Goal: Task Accomplishment & Management: Manage account settings

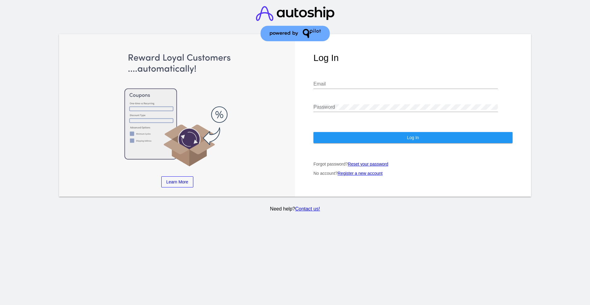
type input "[EMAIL_ADDRESS][DOMAIN_NAME]"
click at [385, 135] on button "Log In" at bounding box center [413, 137] width 199 height 11
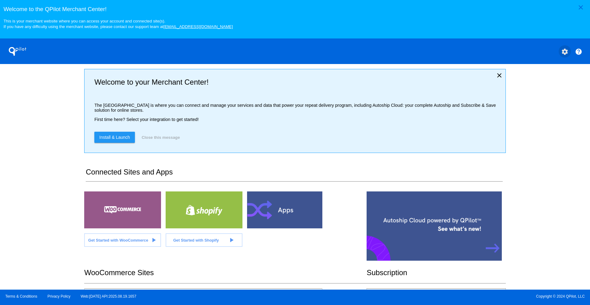
click at [564, 51] on mat-icon "settings" at bounding box center [564, 51] width 7 height 7
click at [552, 54] on span "My Account" at bounding box center [544, 54] width 26 height 5
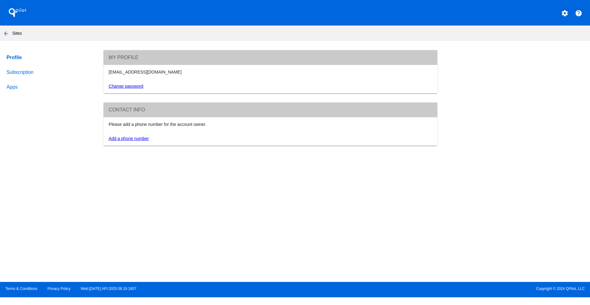
click at [17, 73] on link "Subscription" at bounding box center [49, 72] width 88 height 15
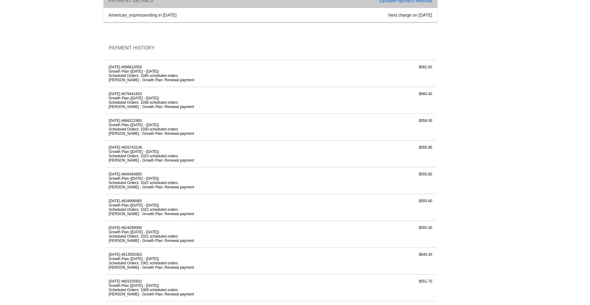
scroll to position [92, 0]
